Goal: Information Seeking & Learning: Compare options

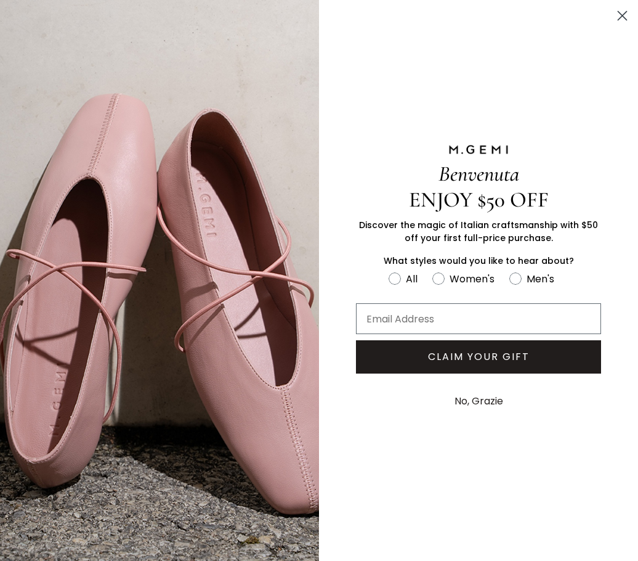
click at [489, 404] on button "No, Grazie" at bounding box center [479, 401] width 61 height 31
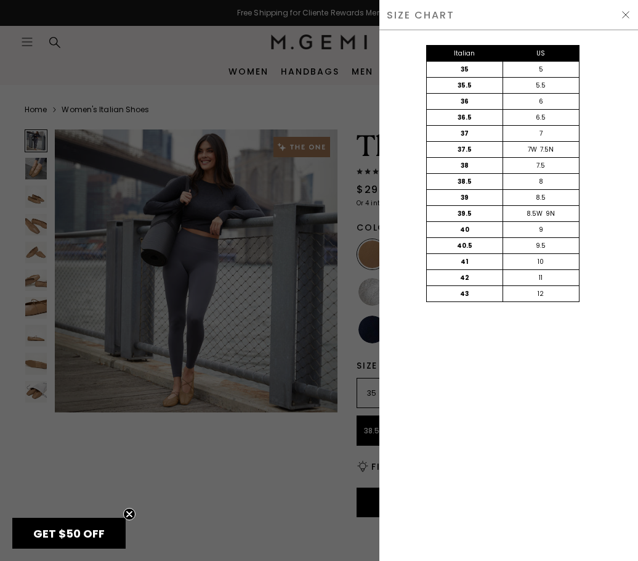
click at [627, 15] on img at bounding box center [626, 15] width 10 height 10
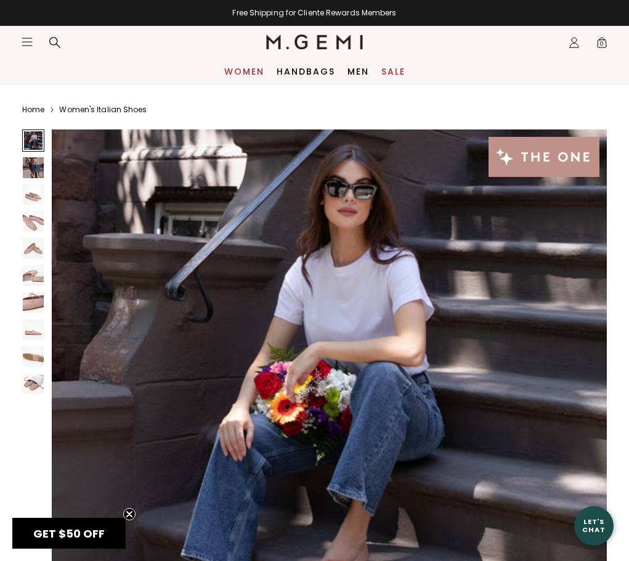
click at [250, 74] on link "Women" at bounding box center [244, 72] width 40 height 10
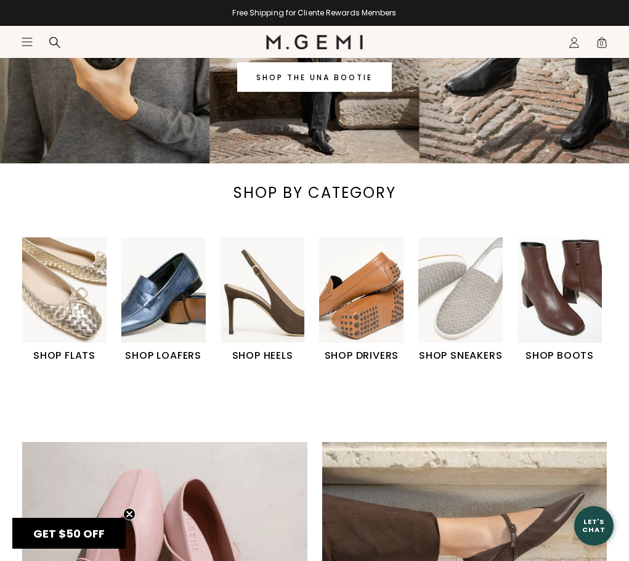
scroll to position [185, 0]
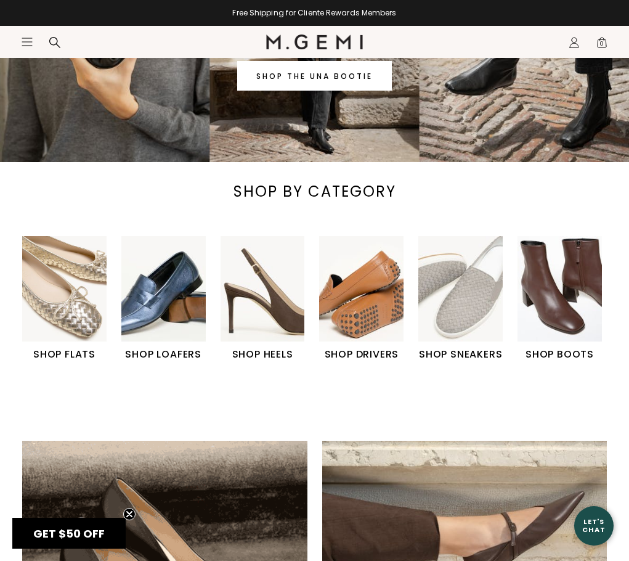
click at [558, 341] on img "6 / 6" at bounding box center [560, 288] width 84 height 105
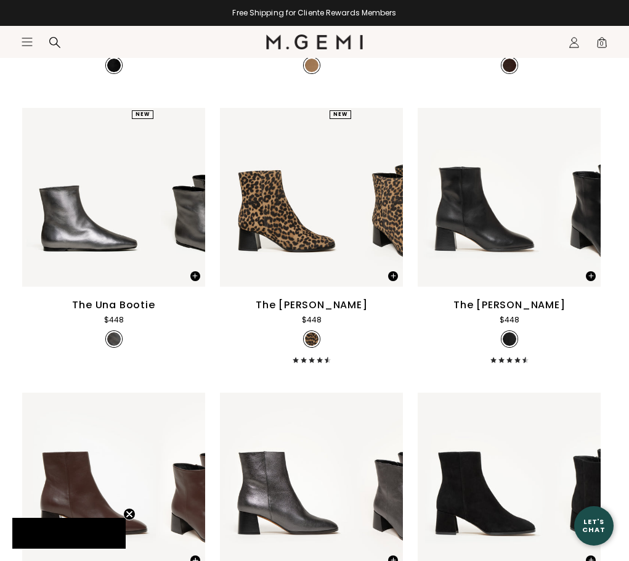
scroll to position [429, 0]
